Goal: Task Accomplishment & Management: Use online tool/utility

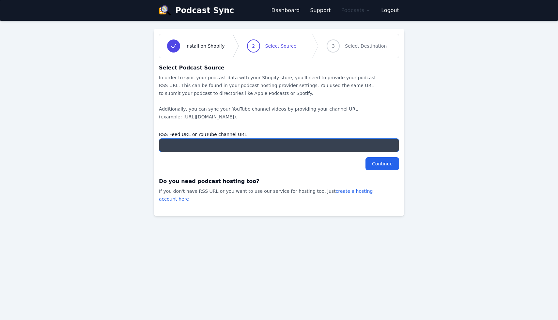
click at [258, 147] on input "RSS Feed URL or YouTube channel URL" at bounding box center [279, 145] width 240 height 14
paste input "[URL][DOMAIN_NAME]"
type input "[URL][DOMAIN_NAME]"
click at [309, 168] on div "Continue" at bounding box center [279, 163] width 240 height 13
click at [377, 166] on input "Continue" at bounding box center [383, 163] width 34 height 13
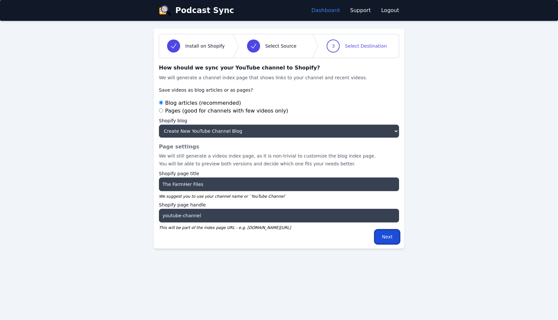
click at [382, 237] on input "Next" at bounding box center [387, 236] width 24 height 13
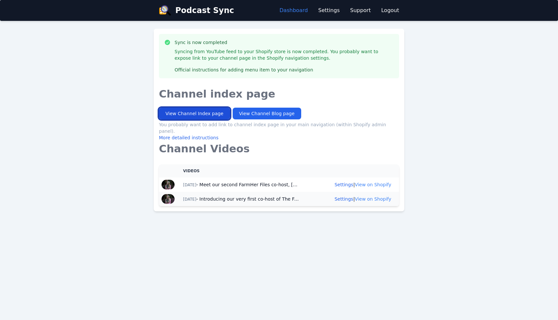
click at [207, 116] on link "View Channel Index page" at bounding box center [194, 114] width 71 height 12
click at [196, 9] on span "Podcast Sync" at bounding box center [204, 10] width 59 height 10
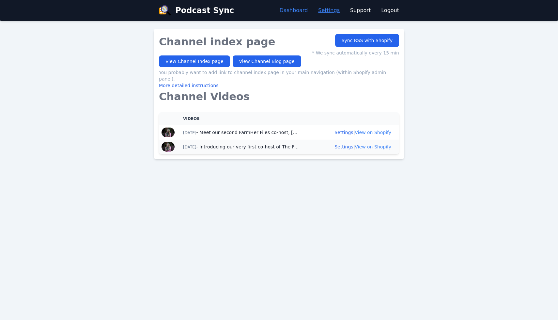
click at [335, 11] on link "Settings" at bounding box center [329, 11] width 22 height 8
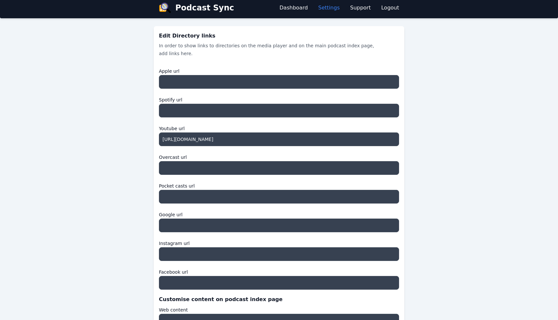
scroll to position [16, 0]
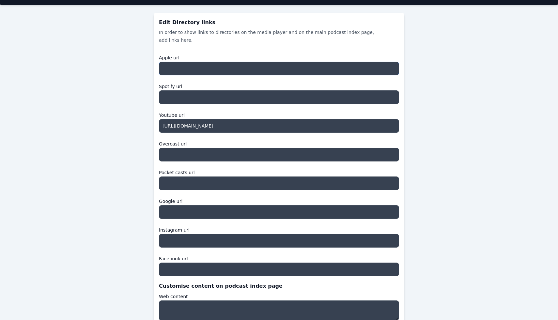
click at [219, 64] on input "Apple url" at bounding box center [279, 69] width 240 height 14
paste input "[URL][DOMAIN_NAME]"
type input "[URL][DOMAIN_NAME]"
click at [192, 96] on input "Spotify url" at bounding box center [279, 97] width 240 height 14
paste input "https://open.spotify.com/show/2t8O1DRMBhqLAS0GM7spQh"
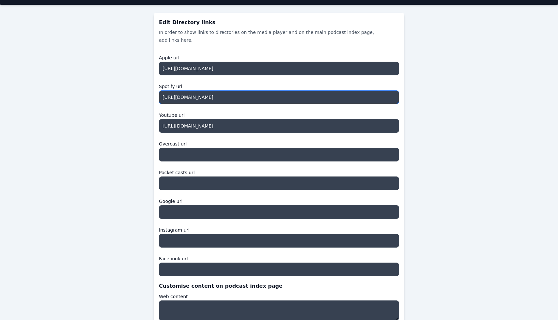
type input "https://open.spotify.com/show/2t8O1DRMBhqLAS0GM7spQh"
click at [156, 114] on div "Edit Directory links In order to show links to directories on the media player …" at bounding box center [279, 316] width 251 height 607
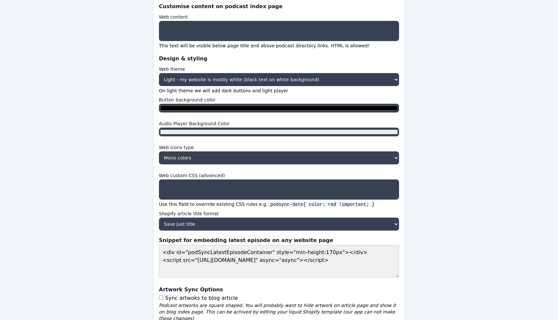
scroll to position [319, 0]
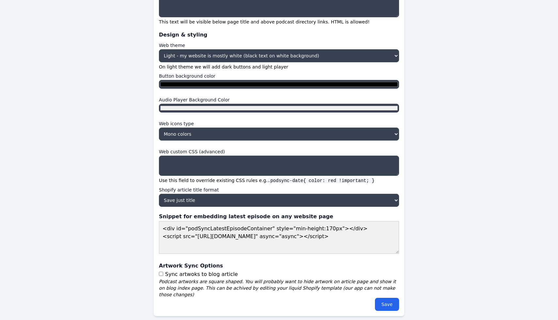
click at [223, 277] on label "Sync artwoks to blog article" at bounding box center [201, 274] width 73 height 6
click at [163, 276] on input "Sync artwoks to blog article" at bounding box center [161, 274] width 4 height 4
click at [210, 277] on label "Sync artwoks to blog article" at bounding box center [201, 274] width 73 height 6
click at [163, 276] on input "Sync artwoks to blog article" at bounding box center [161, 274] width 4 height 4
checkbox input "false"
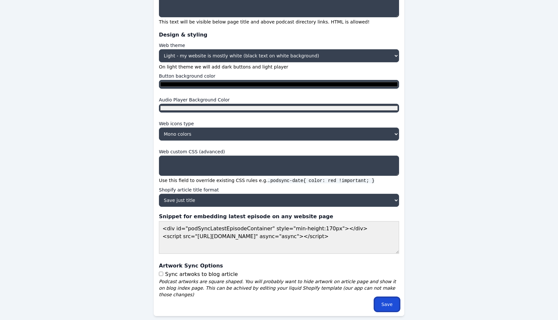
click at [384, 300] on input "Save" at bounding box center [387, 304] width 24 height 13
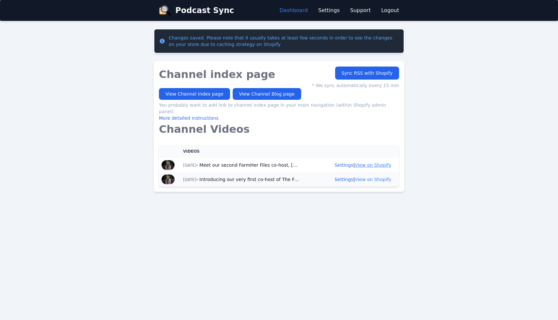
click at [379, 163] on link "View on Shopify" at bounding box center [373, 165] width 37 height 5
click at [334, 14] on link "Settings" at bounding box center [329, 11] width 22 height 8
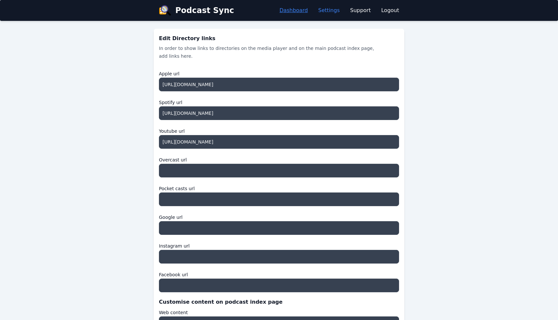
click at [308, 13] on link "Dashboard" at bounding box center [294, 11] width 28 height 8
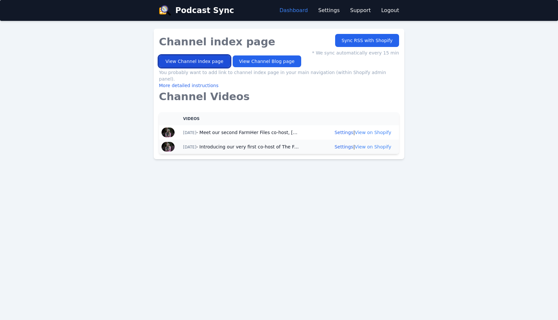
click at [199, 62] on link "View Channel Index page" at bounding box center [194, 61] width 71 height 12
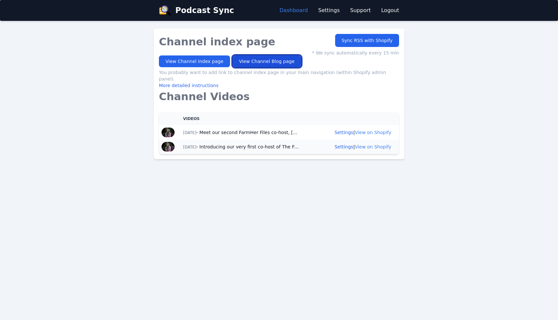
click at [267, 59] on link "View Channel Blog page" at bounding box center [267, 61] width 69 height 12
click at [163, 8] on img at bounding box center [165, 10] width 12 height 10
